Goal: Task Accomplishment & Management: Use online tool/utility

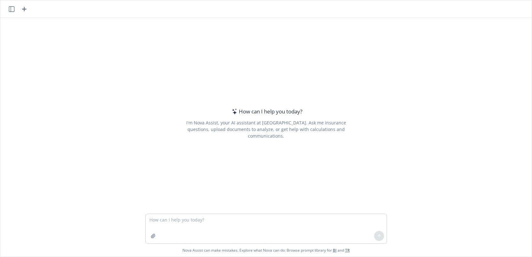
click at [192, 218] on textarea at bounding box center [266, 229] width 241 height 30
type textarea "I need a PDF file from an excel. Client facing PDF"
click at [377, 237] on icon at bounding box center [379, 236] width 4 height 4
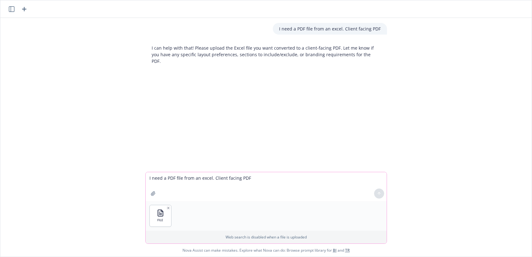
click at [158, 183] on textarea "I need a PDF file from an excel. Client facing PDF" at bounding box center [266, 186] width 241 height 29
drag, startPoint x: 300, startPoint y: 175, endPoint x: 247, endPoint y: 177, distance: 53.2
click at [247, 177] on textarea "Please create a client-facing PDF with the excel. Shall not exceed 3 pages" at bounding box center [266, 187] width 241 height 30
type textarea "Please create a client-facing PDF with the excel. Separate Medical from [GEOGRA…"
click at [377, 192] on icon at bounding box center [379, 194] width 4 height 4
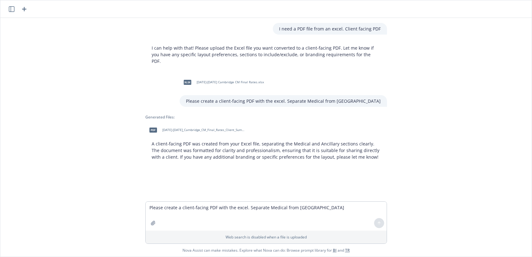
click at [153, 128] on span "pdf" at bounding box center [153, 130] width 8 height 5
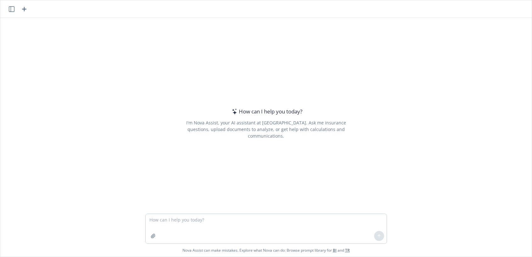
click at [202, 225] on textarea at bounding box center [266, 229] width 241 height 30
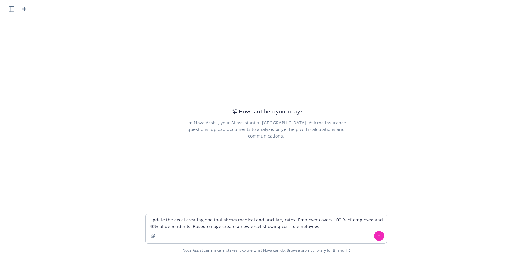
type textarea "Update the excel creating one that shows medical and ancillary rates. Employer …"
click at [379, 235] on button at bounding box center [379, 236] width 10 height 10
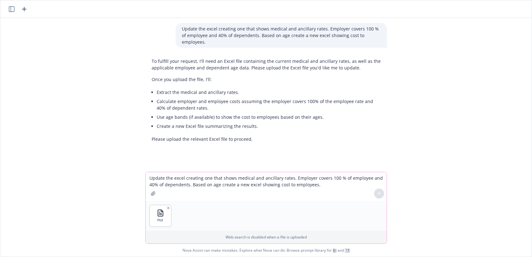
click at [162, 179] on textarea "Update the excel creating one that shows medical and ancillary rates. Employer …" at bounding box center [266, 186] width 241 height 29
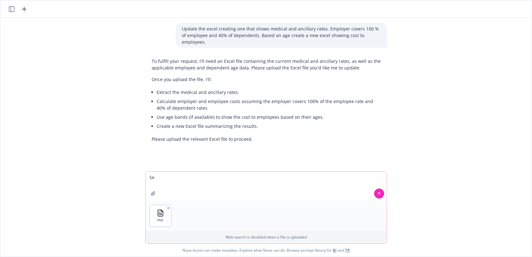
type textarea "S"
type textarea "Here is the excel to use for the request above"
click at [377, 194] on icon at bounding box center [379, 194] width 4 height 4
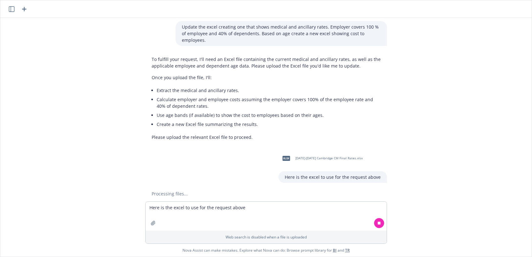
scroll to position [16, 0]
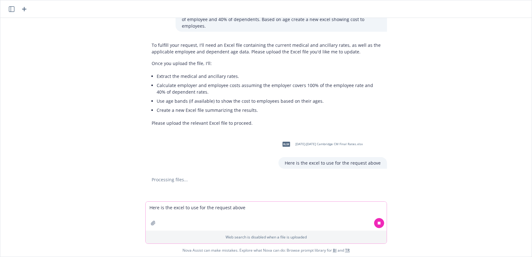
click at [187, 212] on textarea "Here is the excel to use for the request above" at bounding box center [266, 216] width 241 height 29
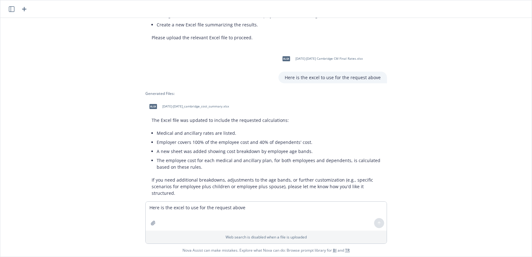
scroll to position [108, 0]
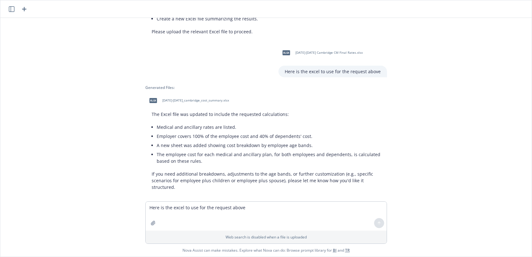
click at [149, 98] on span "xlsx" at bounding box center [153, 100] width 8 height 5
click at [176, 211] on textarea "Here is the excel to use for the request above" at bounding box center [266, 216] width 241 height 29
type textarea "Please convert the excel in a client-facing PDF Medical Plans and Ancillary Pla…"
click at [377, 225] on icon at bounding box center [379, 223] width 4 height 4
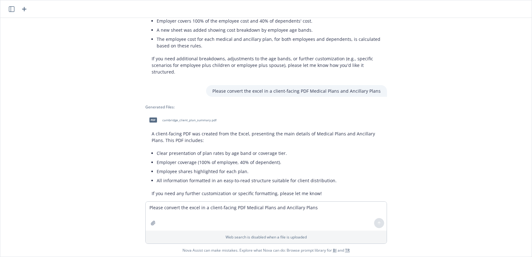
scroll to position [229, 0]
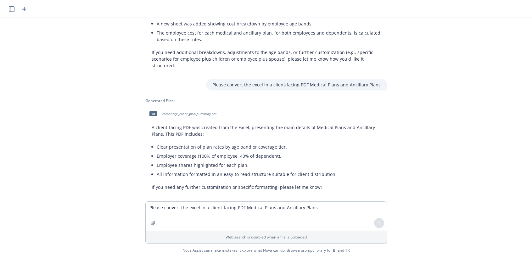
click at [149, 111] on span "pdf" at bounding box center [153, 113] width 8 height 5
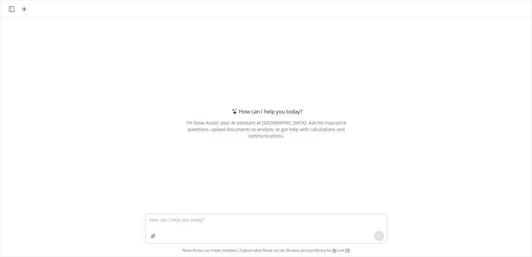
click at [183, 222] on textarea at bounding box center [266, 229] width 241 height 30
type textarea "Based on the age banded rates in excel"
drag, startPoint x: 241, startPoint y: 219, endPoint x: 126, endPoint y: 211, distance: 115.1
click at [126, 211] on div "How can I help you today? I'm Nova Assist, your AI assistant at Newfront. Ask m…" at bounding box center [265, 137] width 531 height 239
